Goal: Transaction & Acquisition: Subscribe to service/newsletter

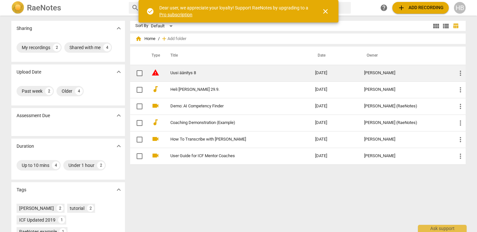
click at [188, 72] on link "Uusi äänitys 8" at bounding box center [231, 72] width 121 height 5
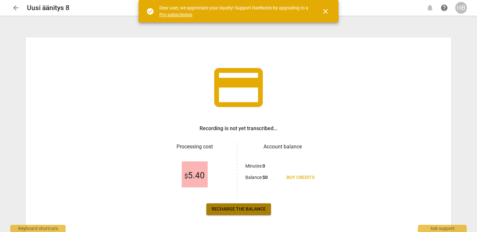
click at [231, 210] on span "Recharge the balance" at bounding box center [239, 209] width 54 height 6
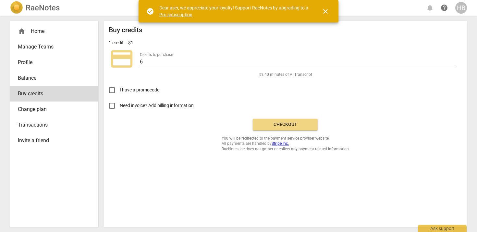
click at [170, 15] on link "Pro subscription" at bounding box center [175, 14] width 33 height 5
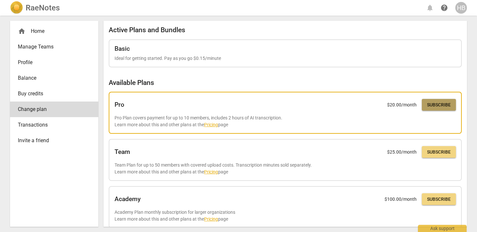
click at [435, 105] on span "Subscribe" at bounding box center [439, 105] width 24 height 6
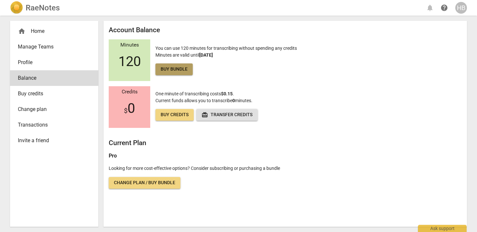
click at [166, 69] on span "Buy bundle" at bounding box center [174, 69] width 27 height 6
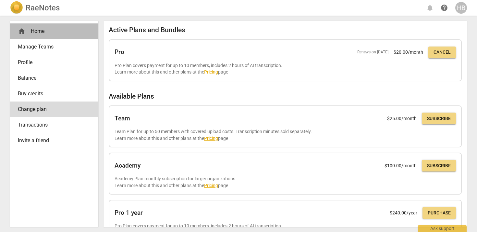
click at [37, 30] on div "home Home" at bounding box center [52, 31] width 68 height 8
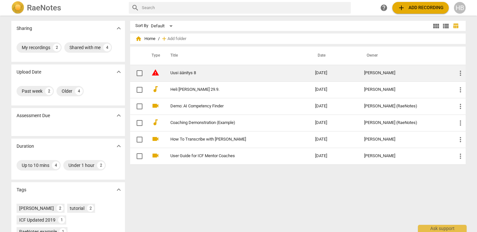
click at [192, 70] on link "Uusi äänitys 8" at bounding box center [231, 72] width 121 height 5
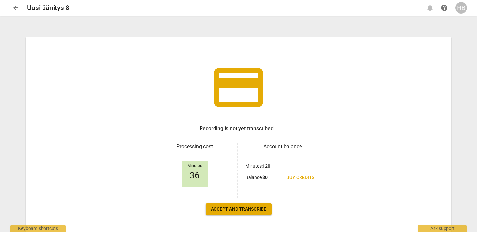
click at [252, 207] on span "Accept and transcribe" at bounding box center [239, 209] width 56 height 6
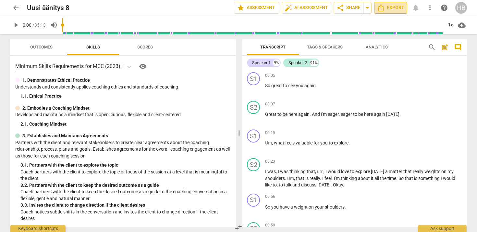
click at [395, 9] on span "Export" at bounding box center [390, 8] width 27 height 8
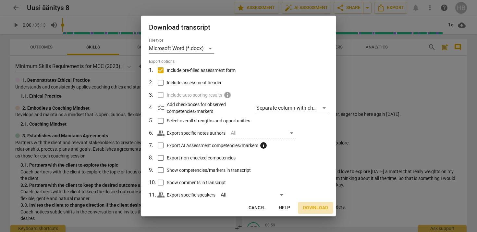
click at [318, 206] on span "Download" at bounding box center [315, 207] width 25 height 6
